Goal: Information Seeking & Learning: Learn about a topic

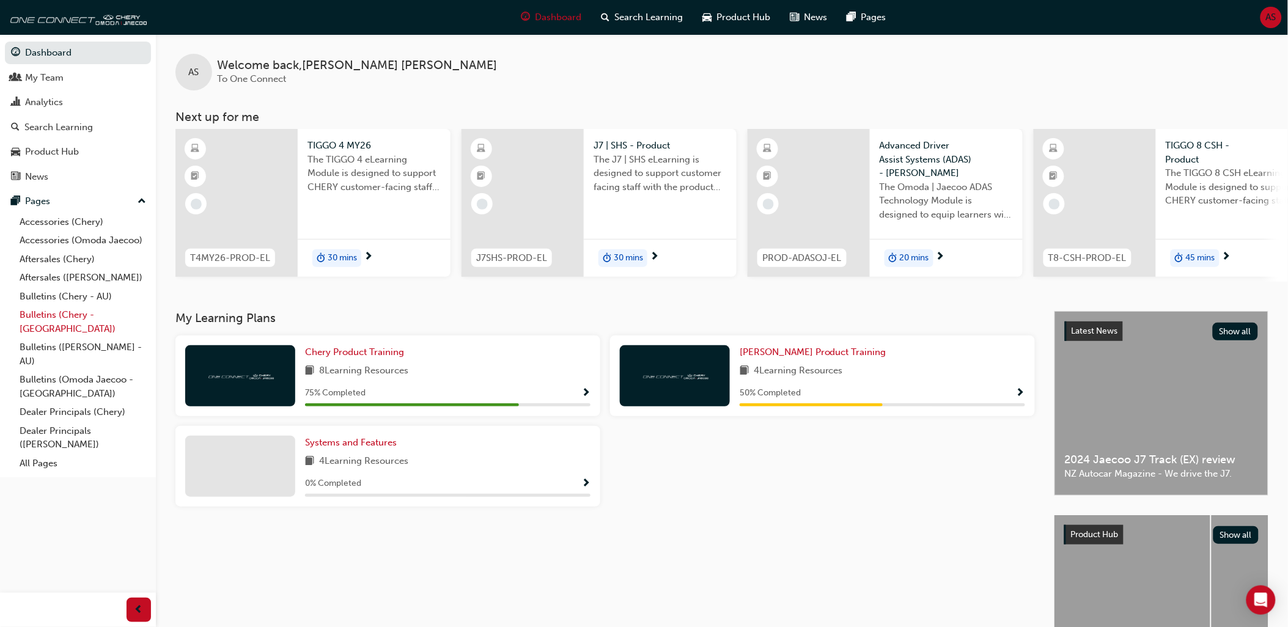
click at [66, 326] on link "Bulletins (Chery - [GEOGRAPHIC_DATA])" at bounding box center [83, 322] width 136 height 32
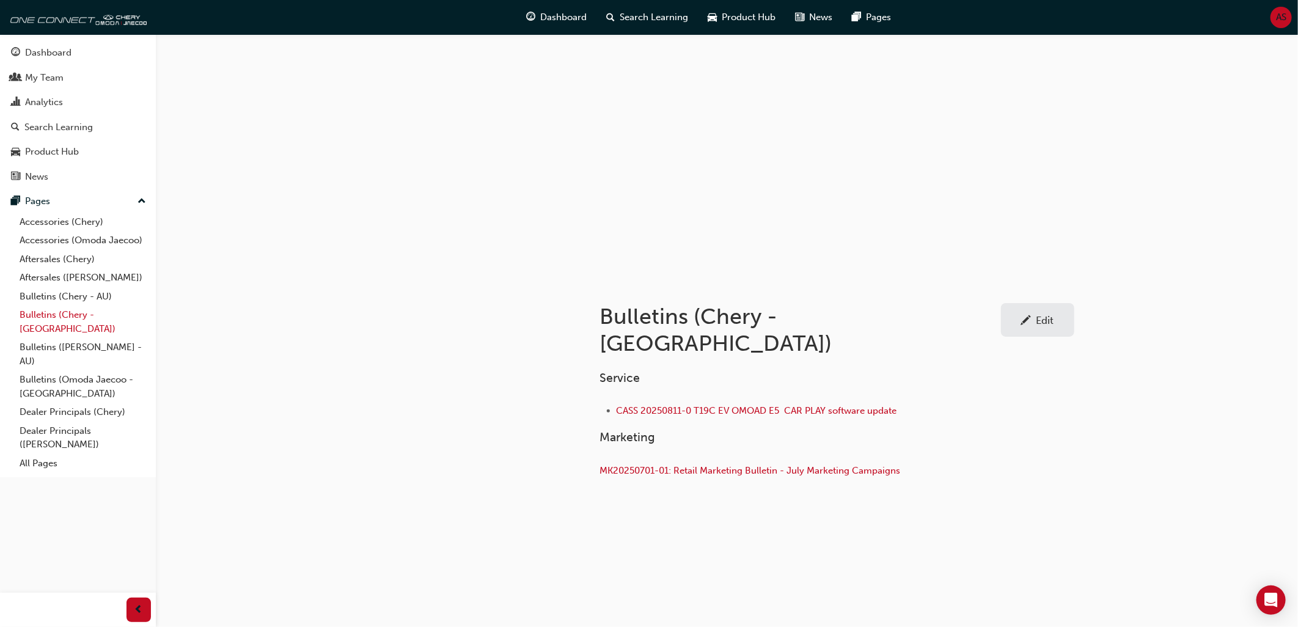
click at [54, 323] on link "Bulletins (Chery - [GEOGRAPHIC_DATA])" at bounding box center [83, 322] width 136 height 32
click at [58, 303] on link "Bulletins (Chery - AU)" at bounding box center [83, 296] width 136 height 19
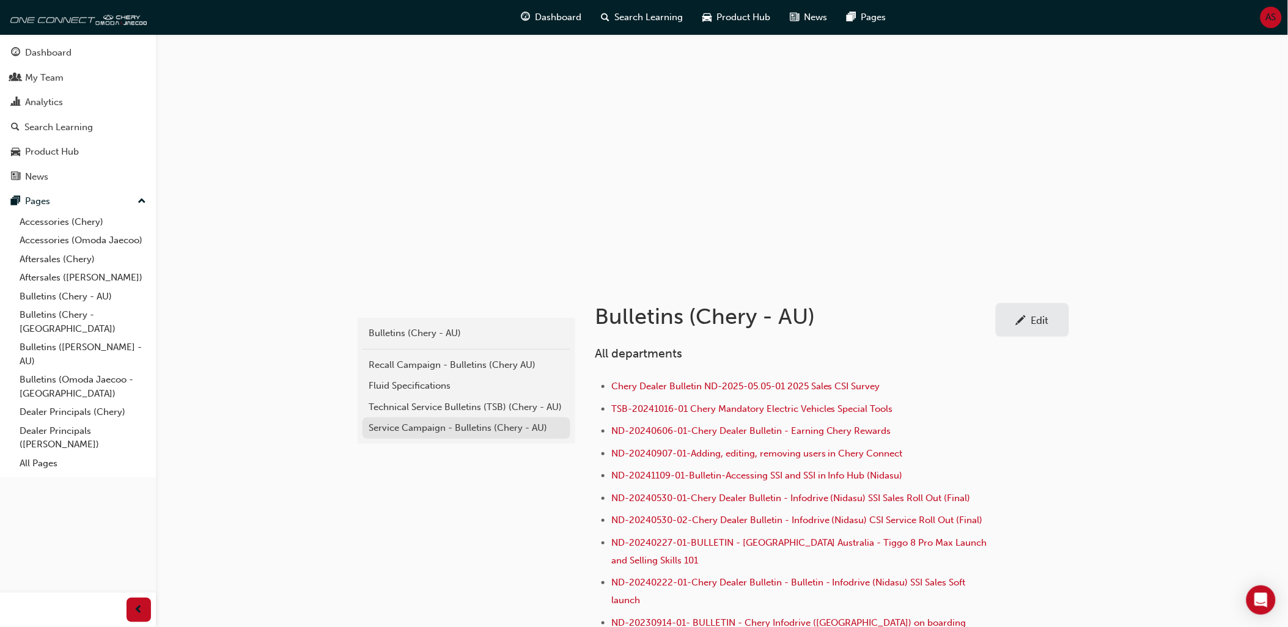
click at [452, 420] on link "Service Campaign - Bulletins (Chery - AU)" at bounding box center [466, 427] width 208 height 21
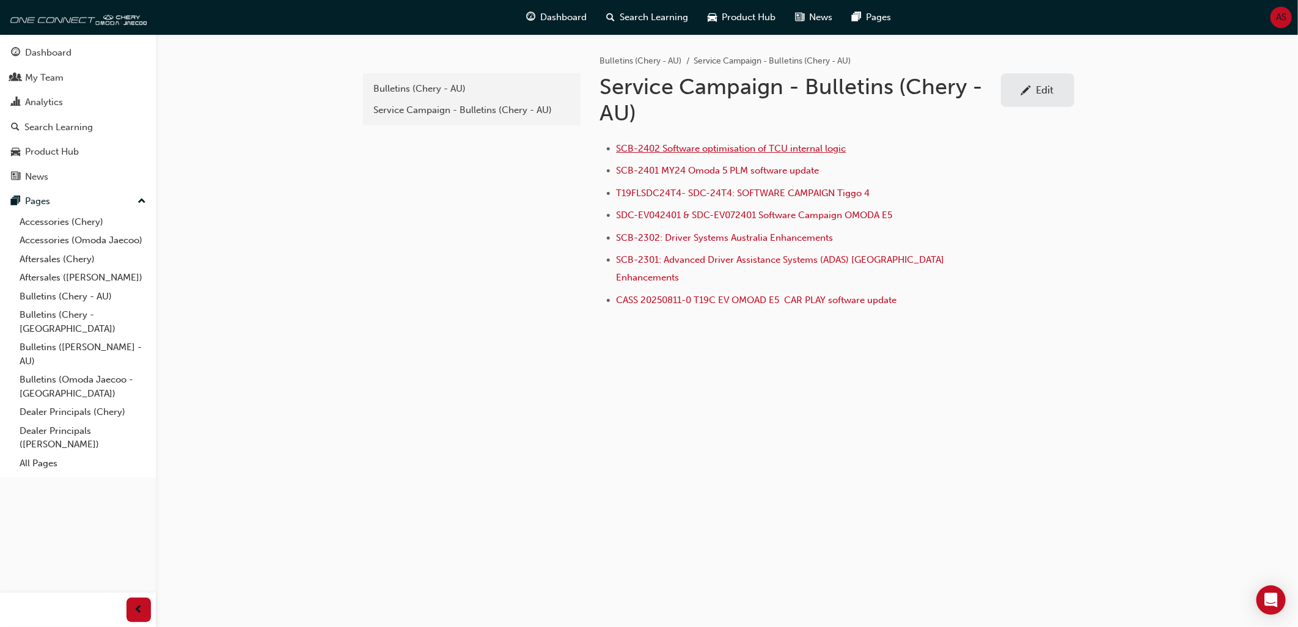
click at [738, 147] on span "SCB-2402 Software optimisation of TCU internal logic" at bounding box center [732, 148] width 230 height 11
